Goal: Information Seeking & Learning: Learn about a topic

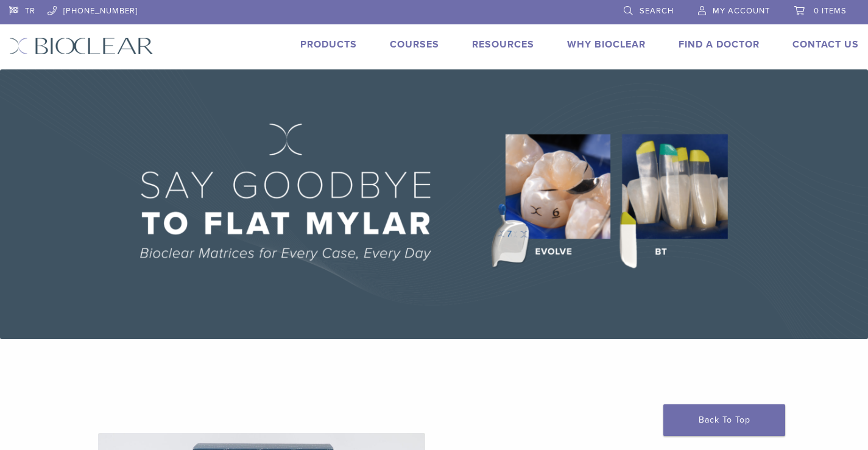
drag, startPoint x: 764, startPoint y: 1, endPoint x: 816, endPoint y: 99, distance: 111.4
click at [816, 99] on img at bounding box center [434, 204] width 868 height 270
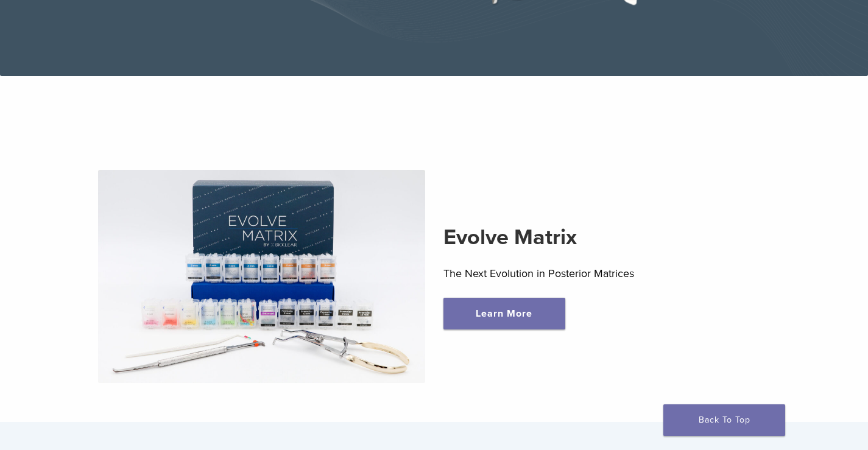
scroll to position [279, 0]
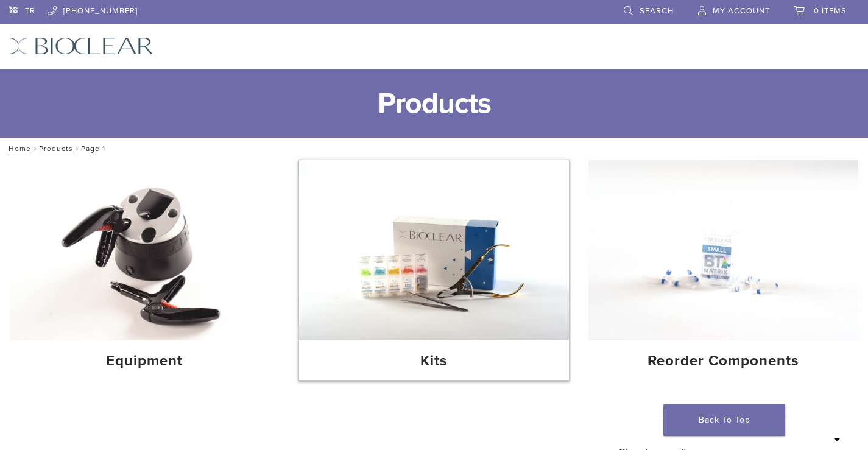
click at [392, 366] on h4 "Kits" at bounding box center [434, 361] width 250 height 22
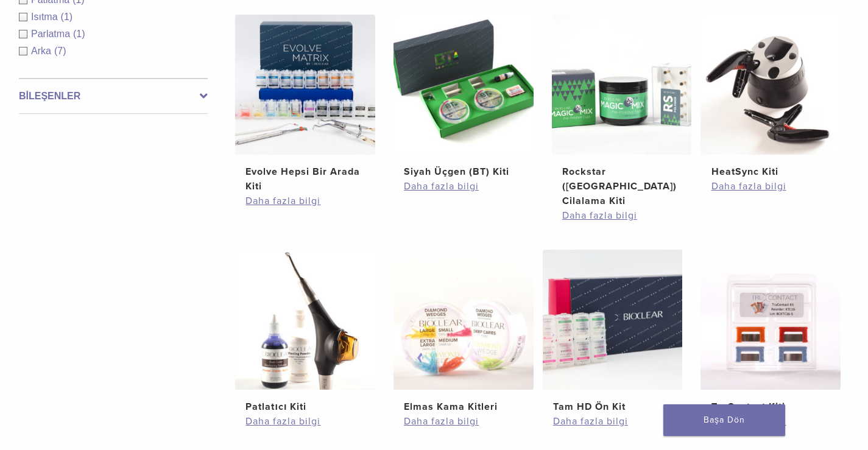
scroll to position [271, 0]
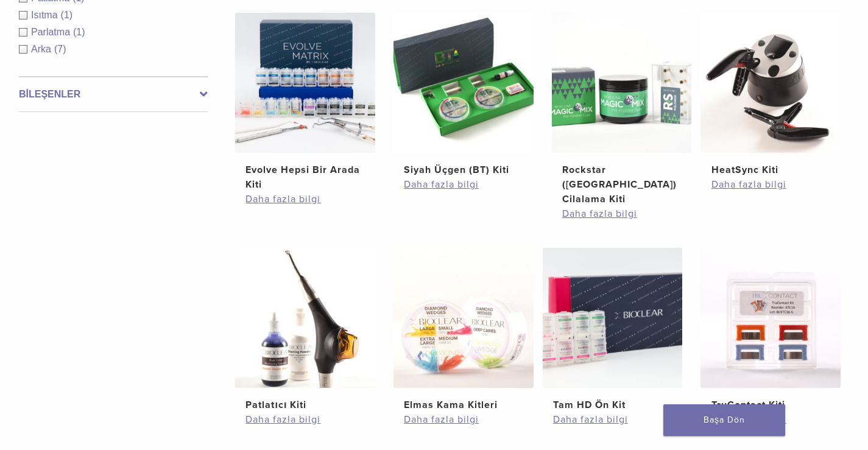
drag, startPoint x: 0, startPoint y: 0, endPoint x: 874, endPoint y: 223, distance: 902.4
click at [867, 223] on html "TR 1.855.712.5327 Aramak Hesabım 0 ürün Sepet Sepetinizde ürün bulunmamaktadır.…" at bounding box center [434, 394] width 868 height 1330
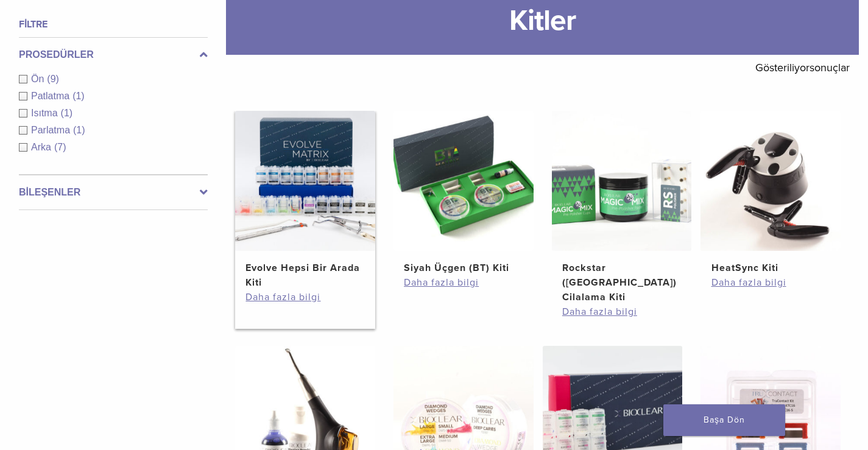
scroll to position [149, 0]
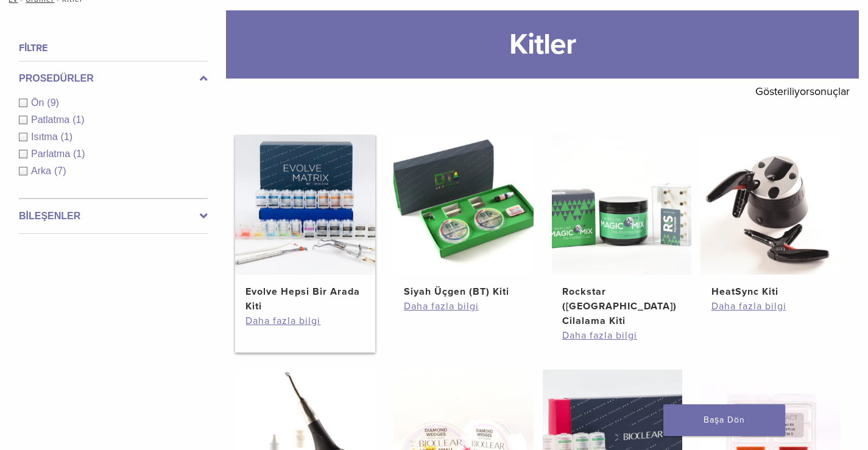
click at [331, 248] on img at bounding box center [305, 205] width 140 height 140
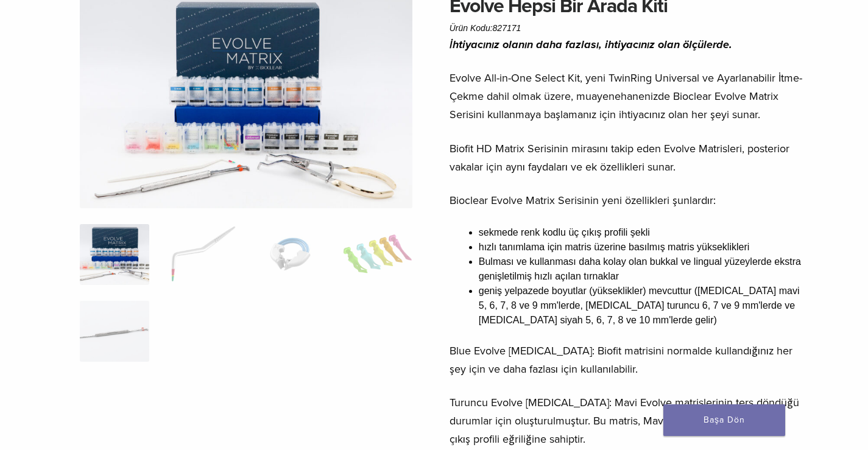
scroll to position [61, 0]
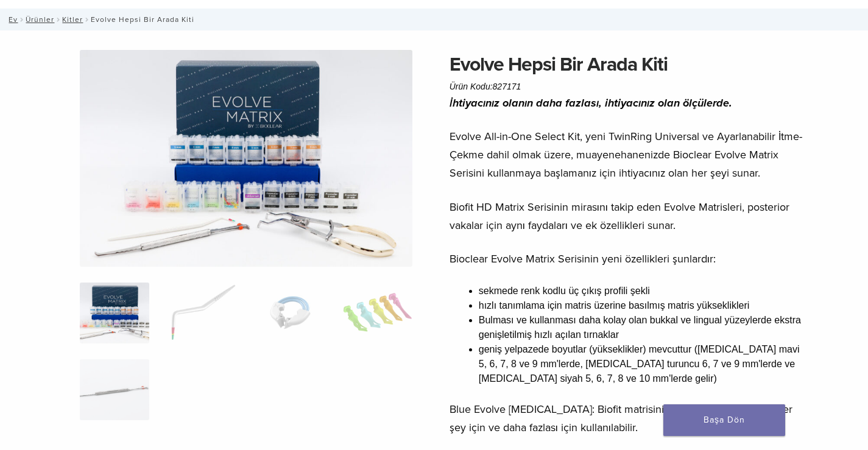
click at [349, 241] on img at bounding box center [246, 158] width 332 height 217
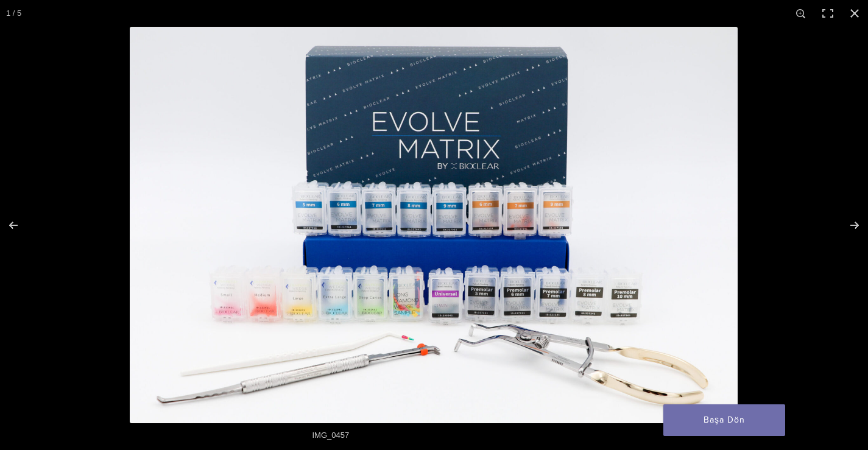
click at [479, 243] on img "Tam ekran görüntü" at bounding box center [434, 225] width 608 height 396
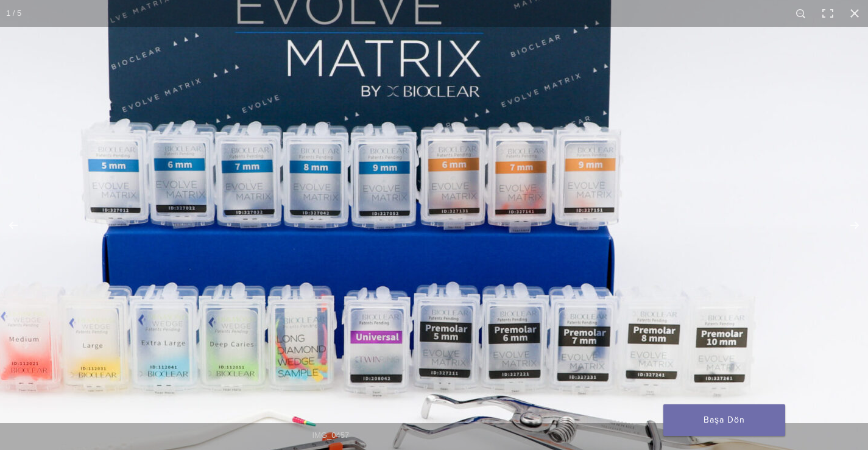
click at [395, 202] on img "Tam ekran görüntü" at bounding box center [353, 204] width 1169 height 762
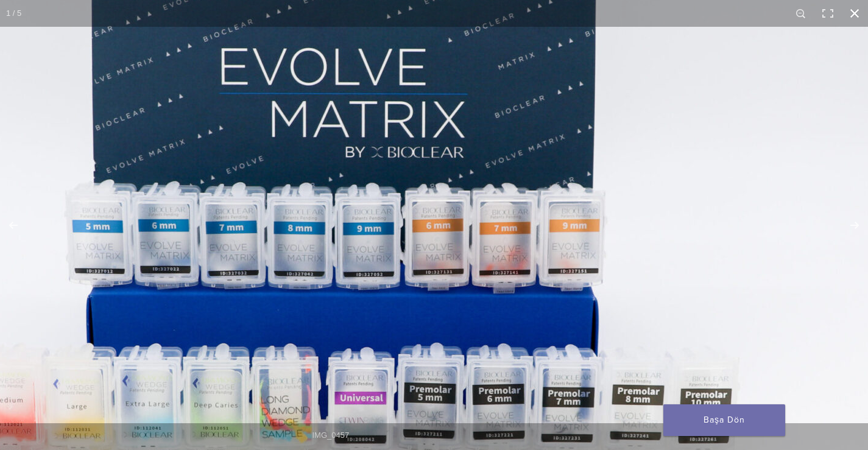
click at [850, 12] on button "Kapat (Esc)" at bounding box center [854, 13] width 27 height 27
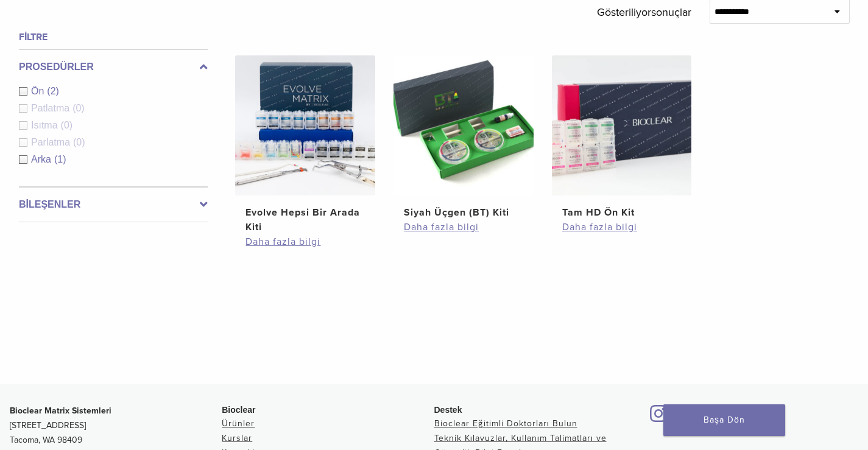
scroll to position [441, 0]
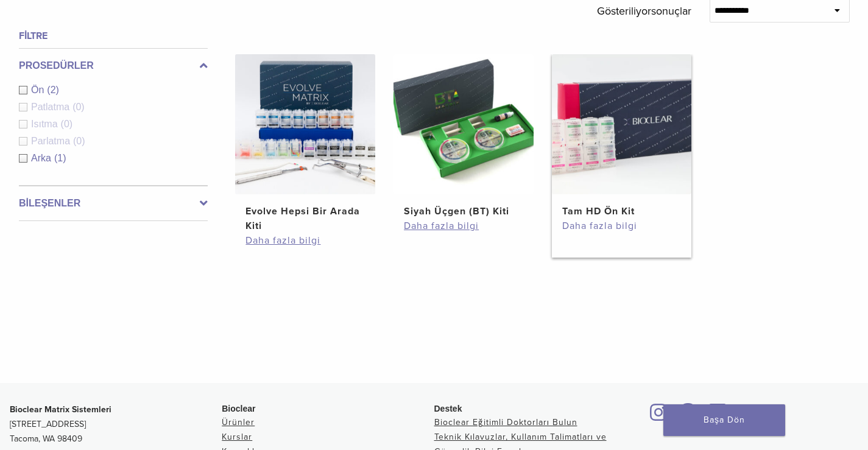
click at [603, 225] on font "Daha fazla bilgi" at bounding box center [599, 226] width 75 height 12
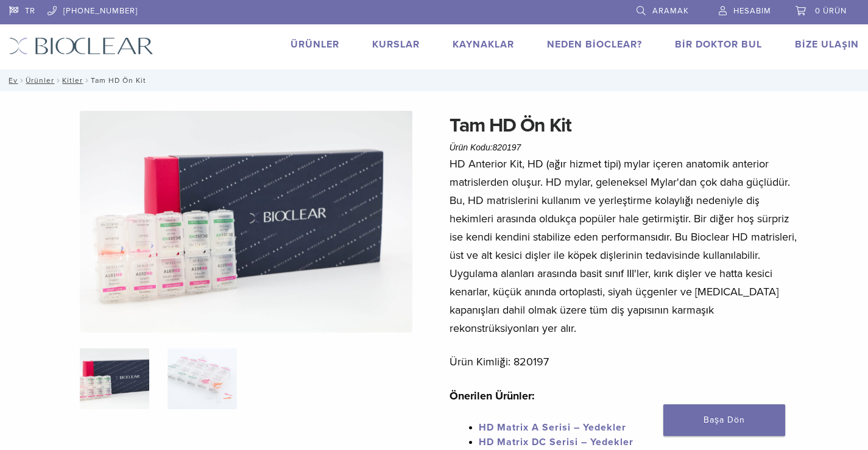
click at [265, 275] on img at bounding box center [246, 222] width 332 height 222
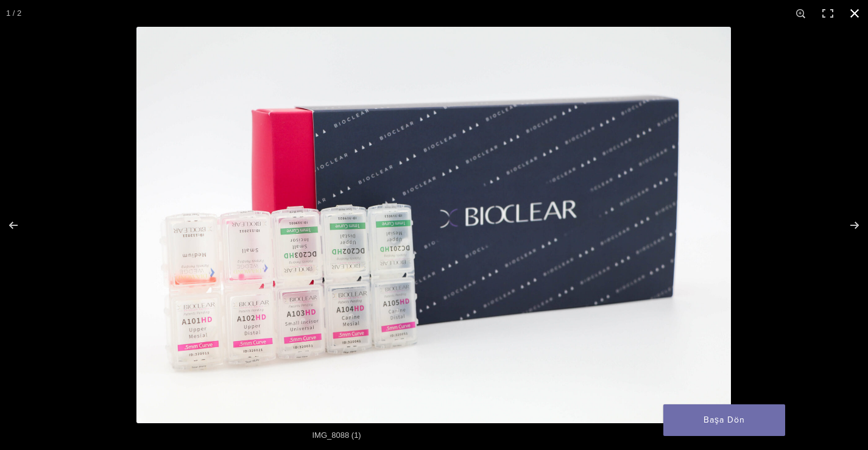
click at [854, 13] on button "Kapat (Esc)" at bounding box center [854, 13] width 27 height 27
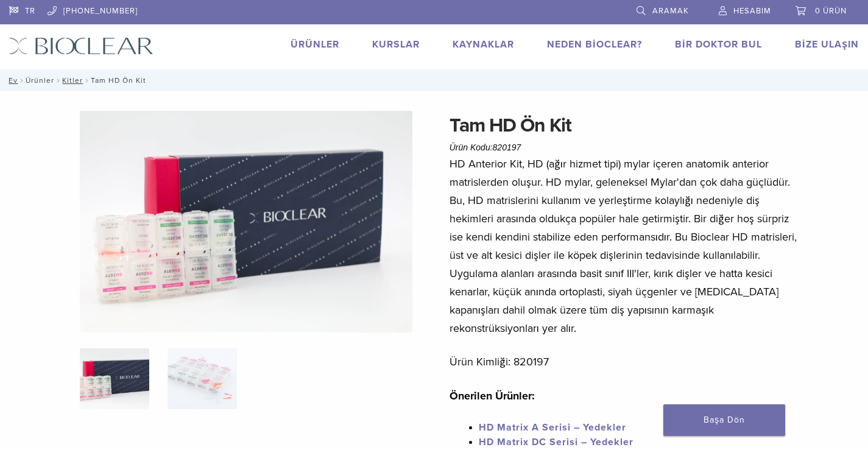
click at [41, 82] on font "Ürünler" at bounding box center [40, 80] width 29 height 9
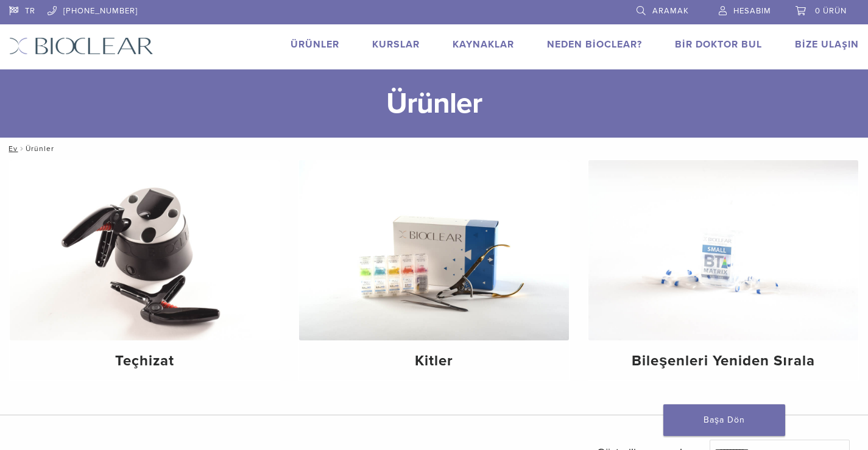
click at [617, 41] on font "Neden Bioclear?" at bounding box center [594, 44] width 95 height 12
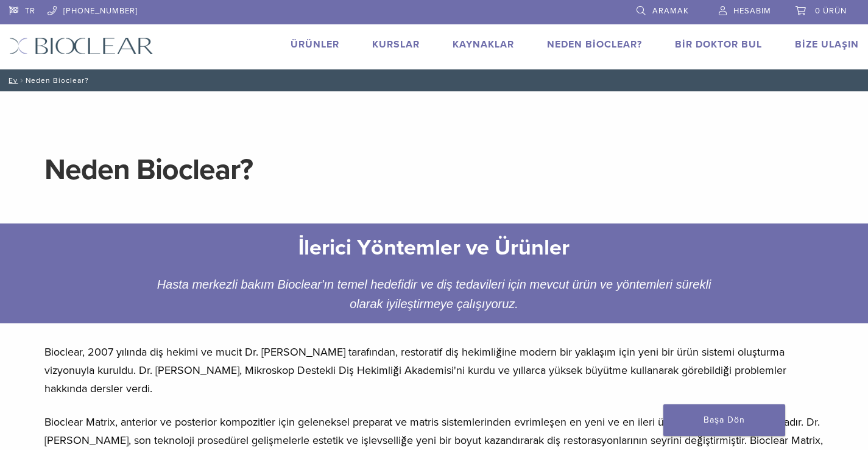
click at [331, 42] on font "Ürünler" at bounding box center [314, 44] width 49 height 12
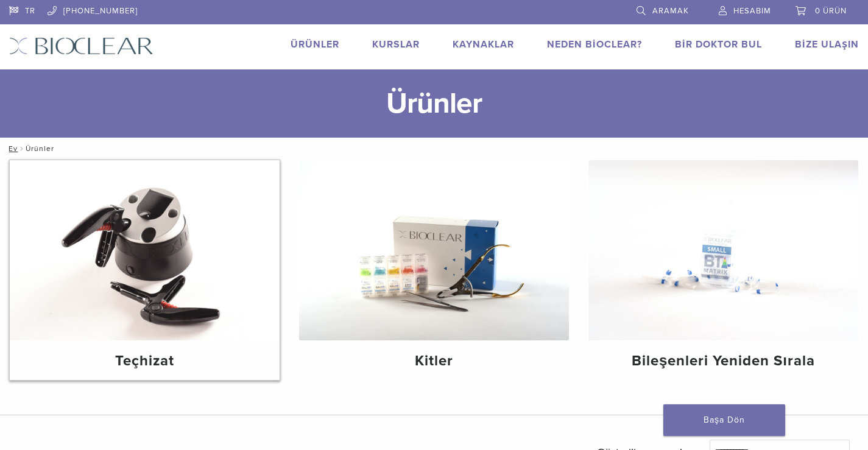
click at [168, 306] on img at bounding box center [145, 250] width 270 height 180
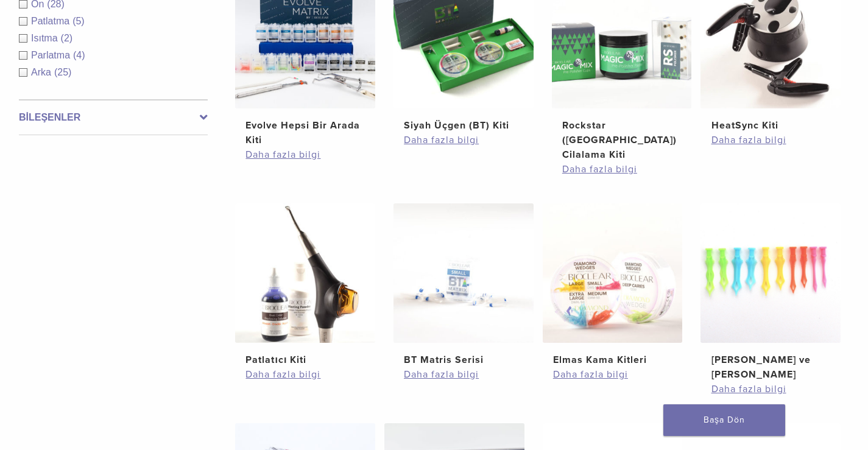
scroll to position [548, 0]
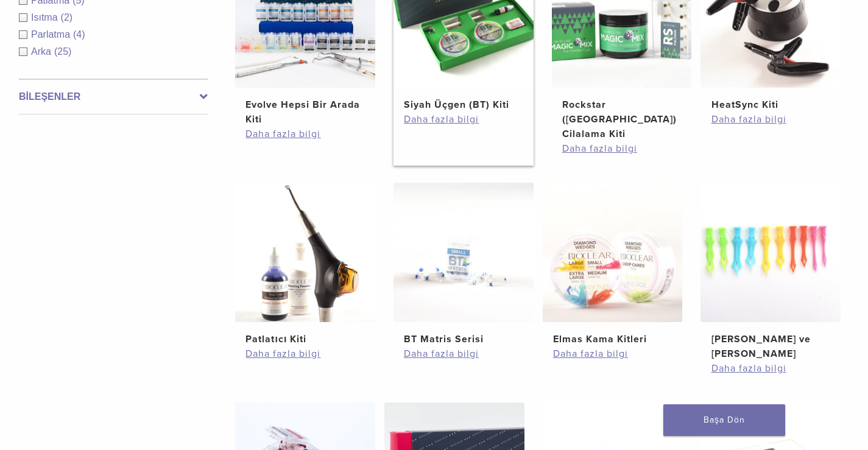
click at [457, 108] on font "Siyah Üçgen (BT) Kiti" at bounding box center [456, 105] width 105 height 12
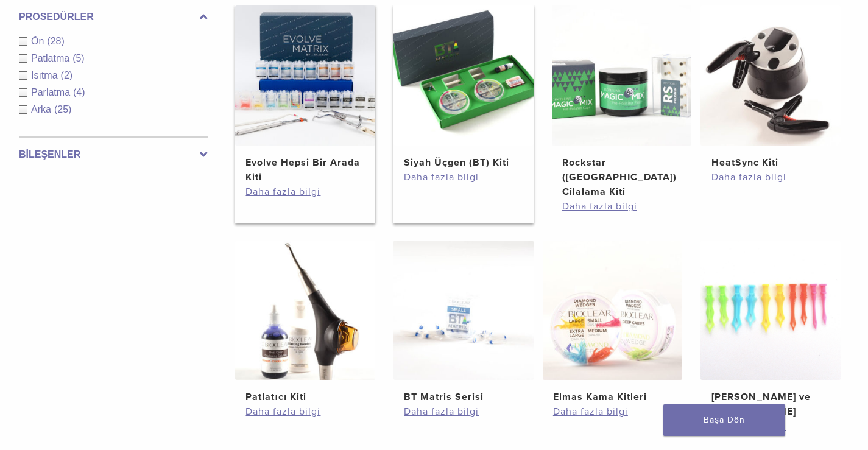
scroll to position [424, 0]
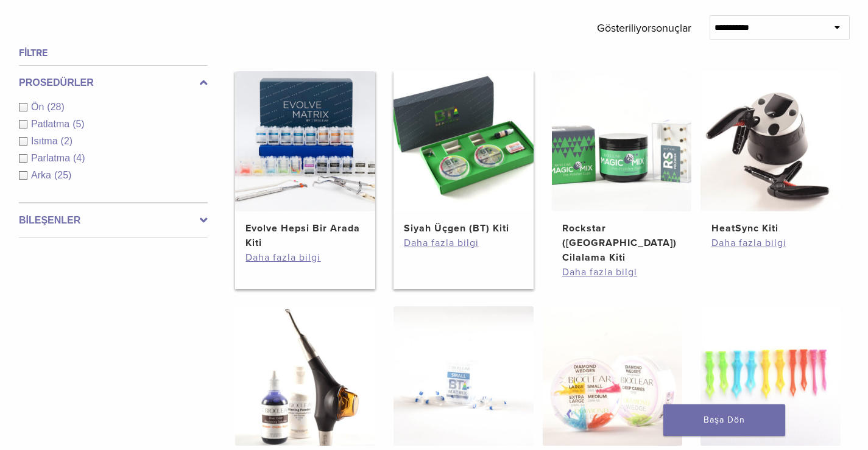
click at [356, 231] on font "Evolve Hepsi Bir Arada Kiti" at bounding box center [302, 235] width 114 height 27
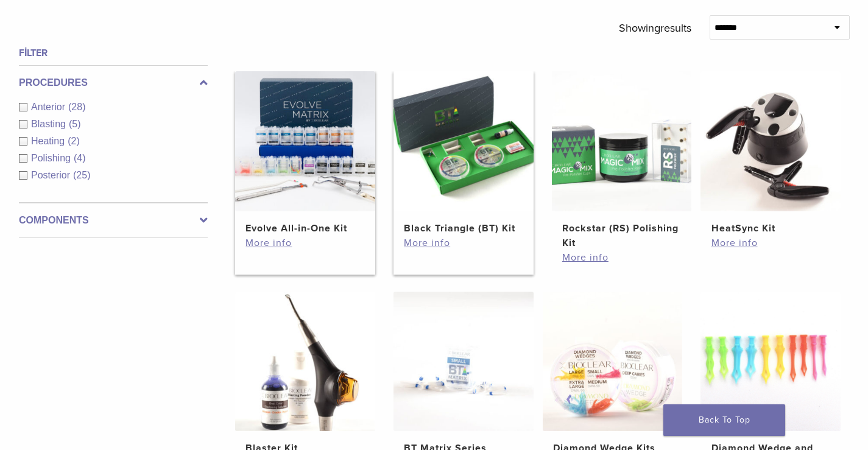
scroll to position [423, 0]
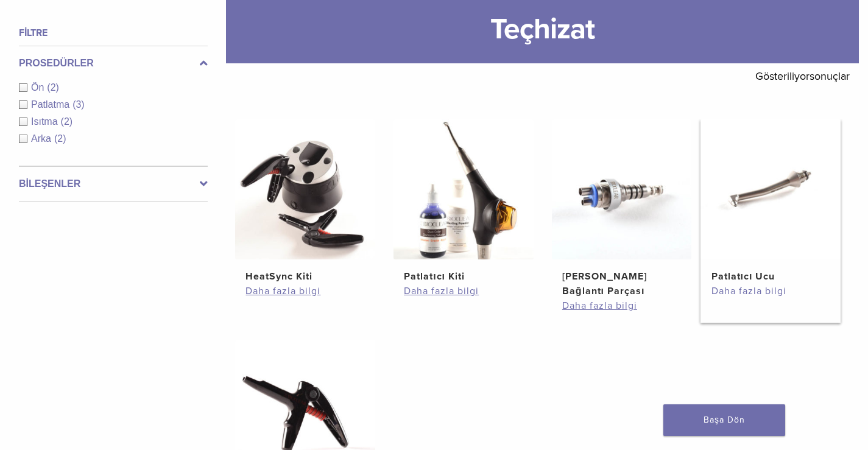
scroll to position [183, 0]
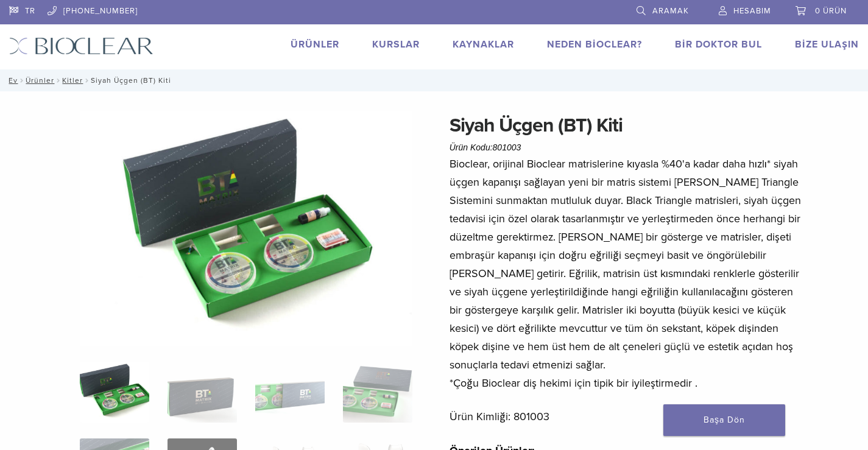
click at [227, 264] on img at bounding box center [246, 228] width 332 height 235
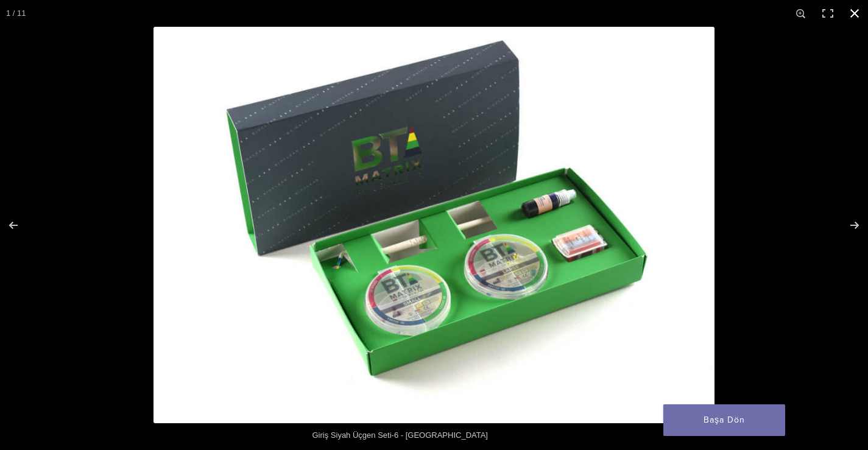
click at [855, 15] on button "Kapat (Esc)" at bounding box center [854, 13] width 27 height 27
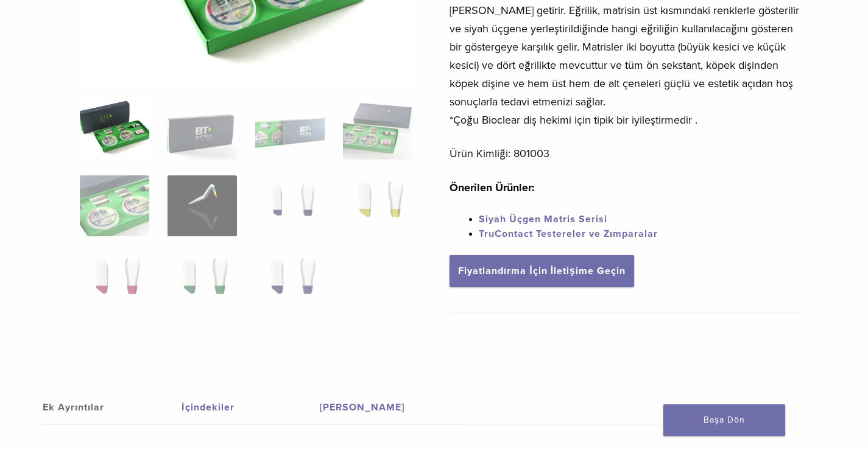
scroll to position [268, 0]
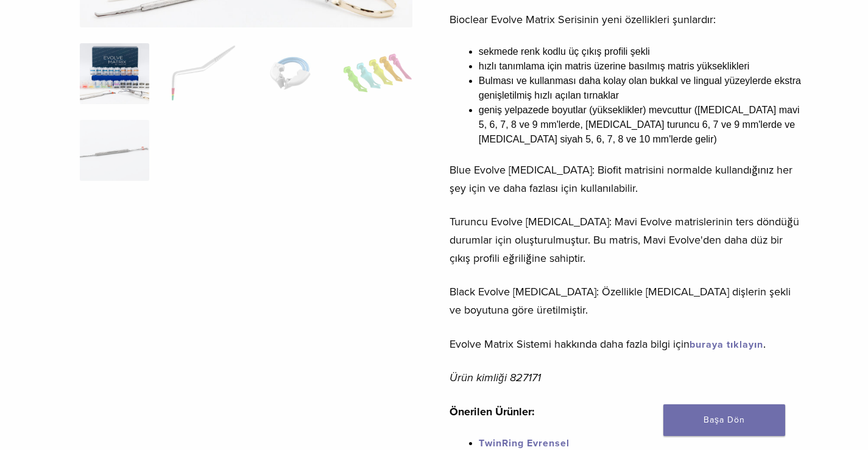
scroll to position [304, 0]
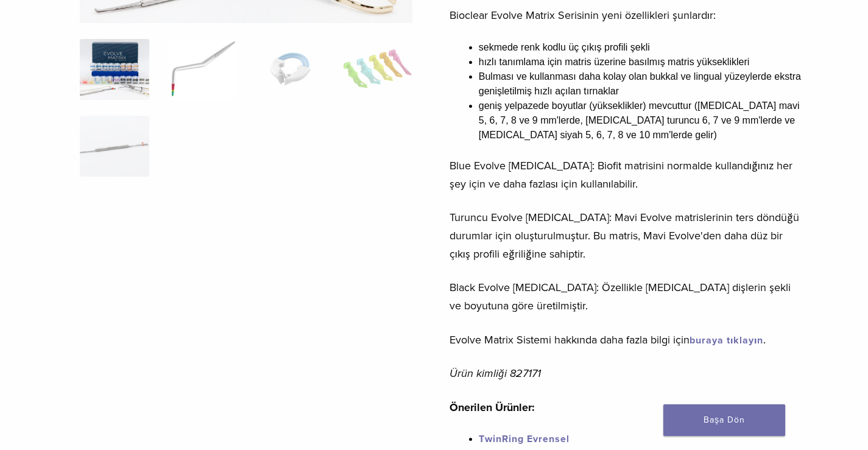
click at [196, 83] on img at bounding box center [201, 69] width 69 height 61
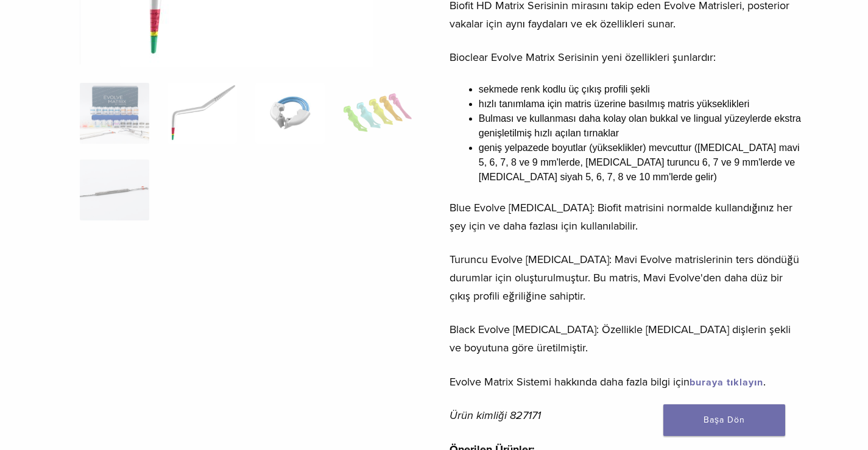
scroll to position [183, 0]
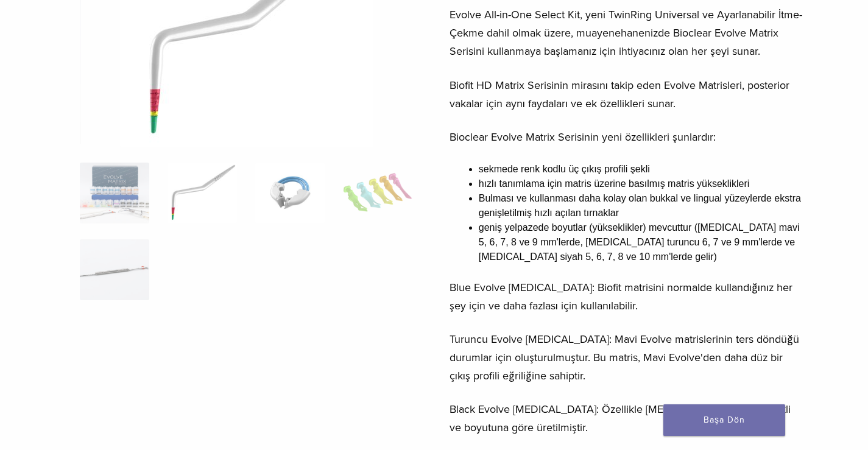
click at [295, 189] on img at bounding box center [289, 193] width 69 height 61
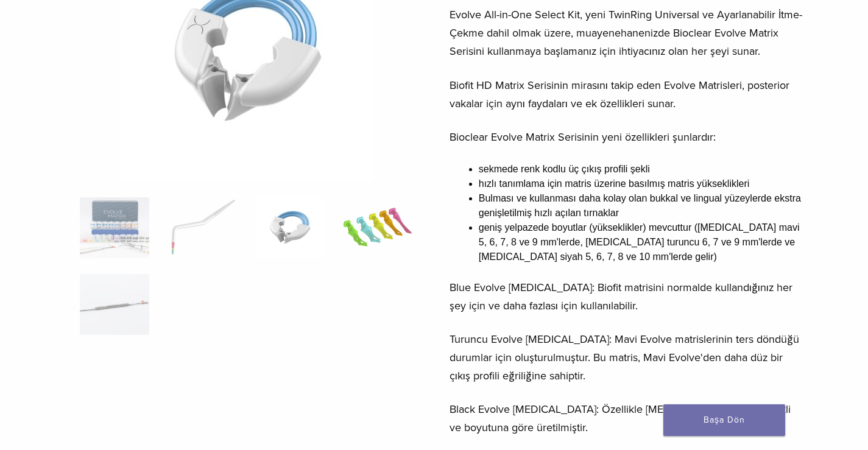
click at [373, 238] on img at bounding box center [377, 227] width 69 height 61
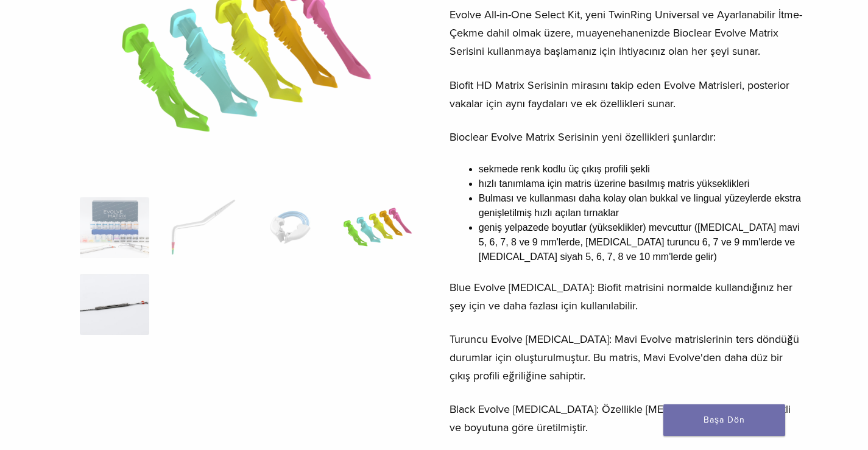
click at [112, 303] on img at bounding box center [114, 304] width 69 height 61
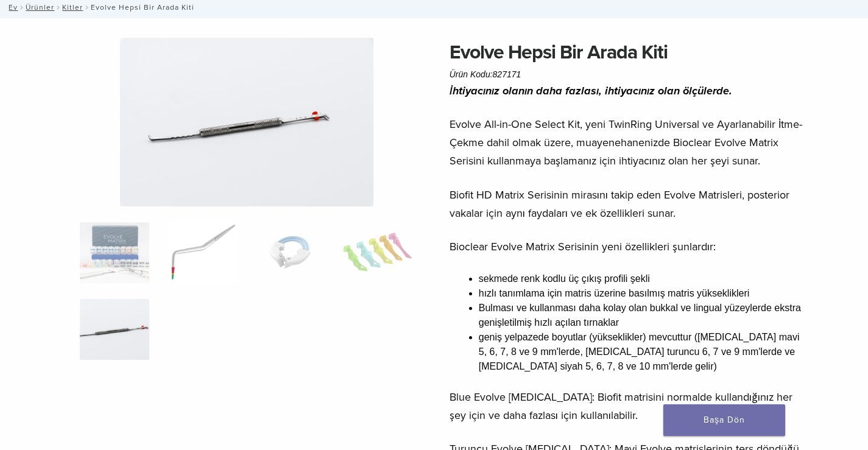
scroll to position [61, 0]
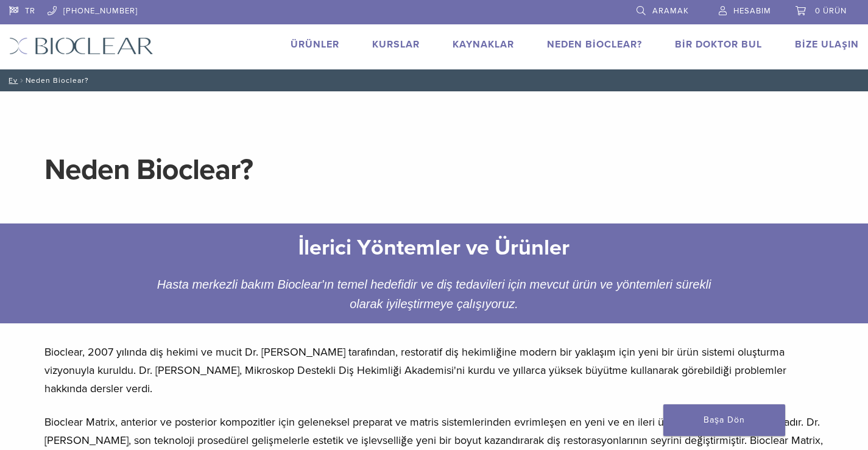
click at [300, 37] on li "Ürünler" at bounding box center [314, 44] width 49 height 15
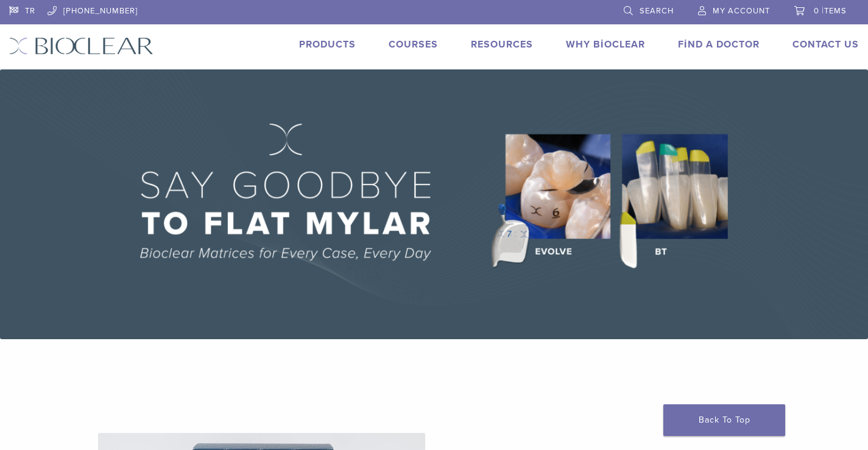
scroll to position [279, 0]
